Goal: Information Seeking & Learning: Learn about a topic

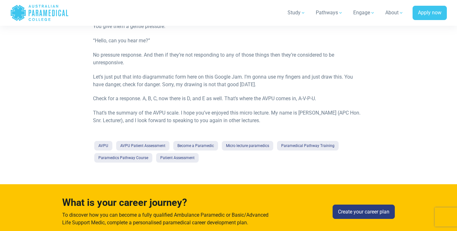
scroll to position [615, 0]
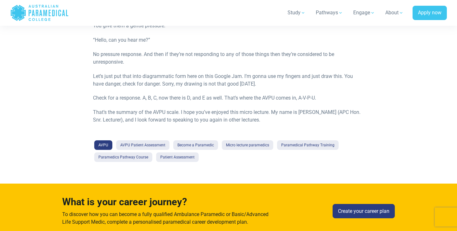
click at [104, 144] on link "AVPU" at bounding box center [103, 145] width 18 height 10
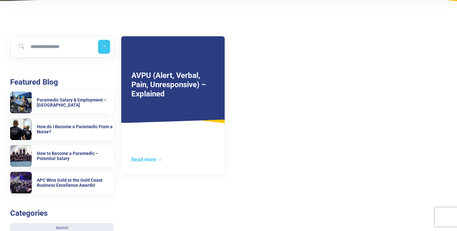
scroll to position [113, 0]
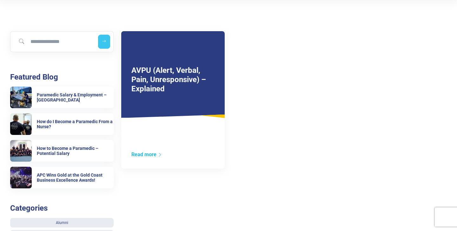
click at [151, 155] on link "Read more" at bounding box center [146, 154] width 31 height 6
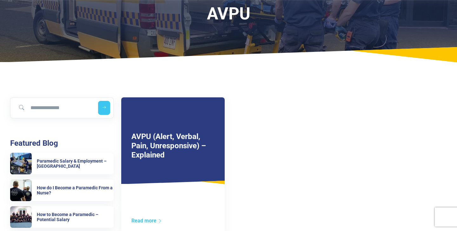
scroll to position [48, 0]
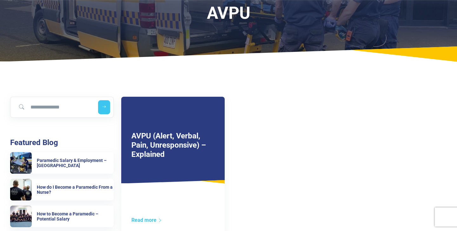
click at [151, 223] on div "Read more" at bounding box center [173, 225] width 104 height 18
click at [151, 218] on link "Read more" at bounding box center [146, 220] width 31 height 6
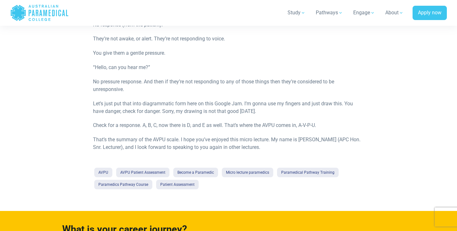
scroll to position [591, 0]
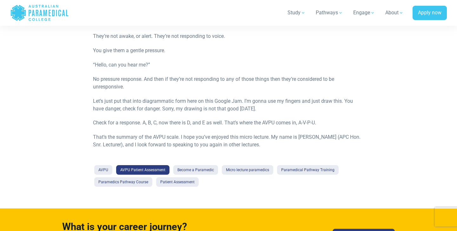
click at [160, 170] on link "AVPU Patient Assessment" at bounding box center [142, 170] width 53 height 10
